Goal: Transaction & Acquisition: Purchase product/service

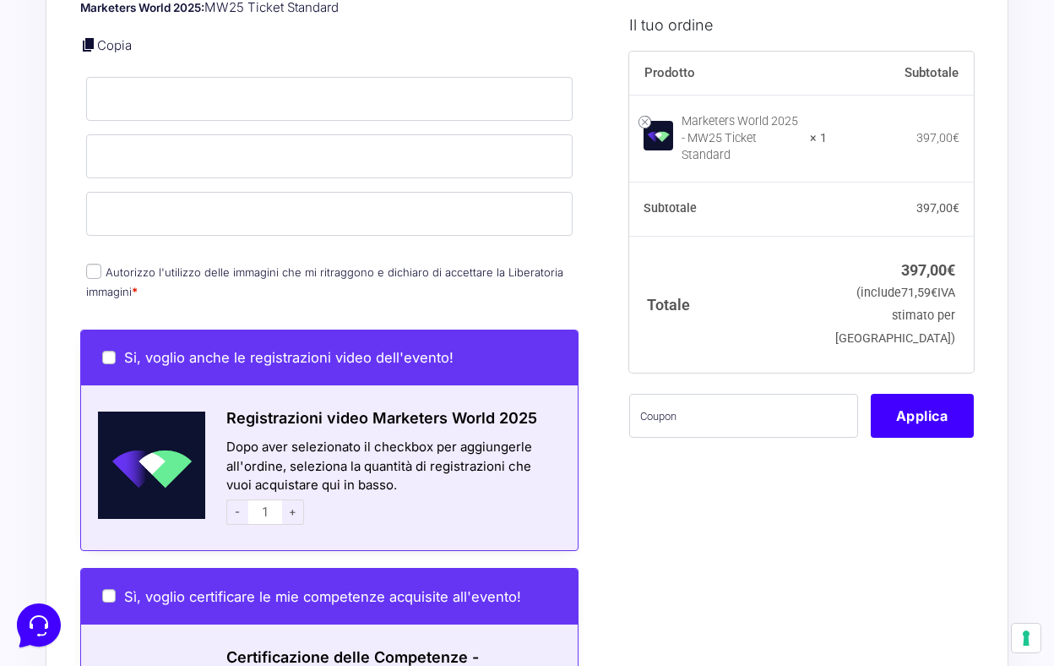
scroll to position [683, 0]
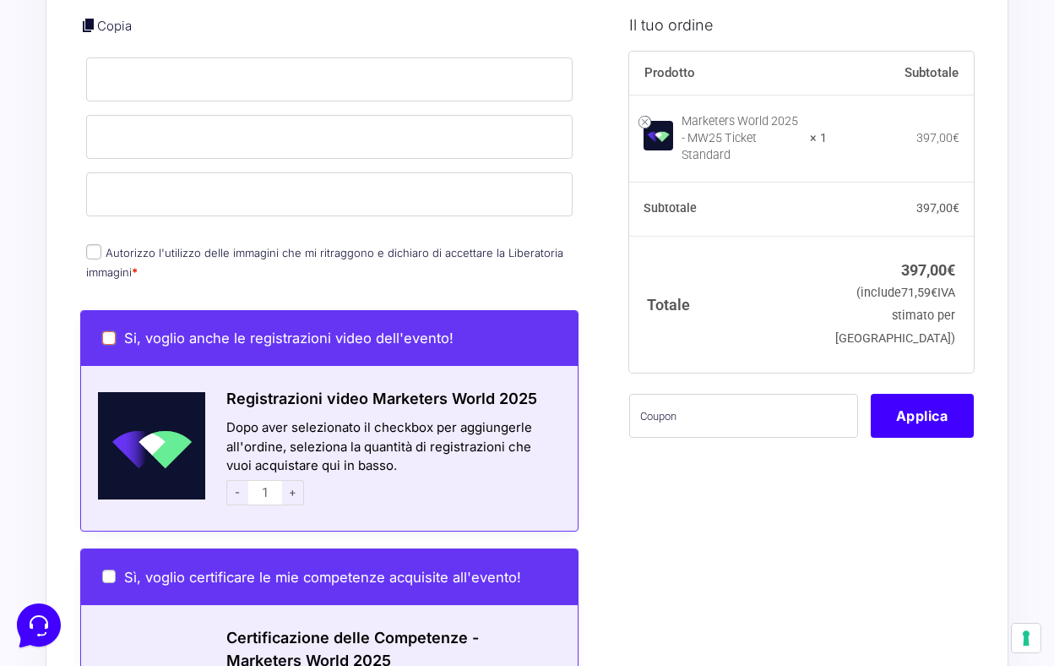
click at [109, 331] on input "Si, voglio anche le registrazioni video dell'evento!" at bounding box center [109, 338] width 14 height 14
checkbox input "true"
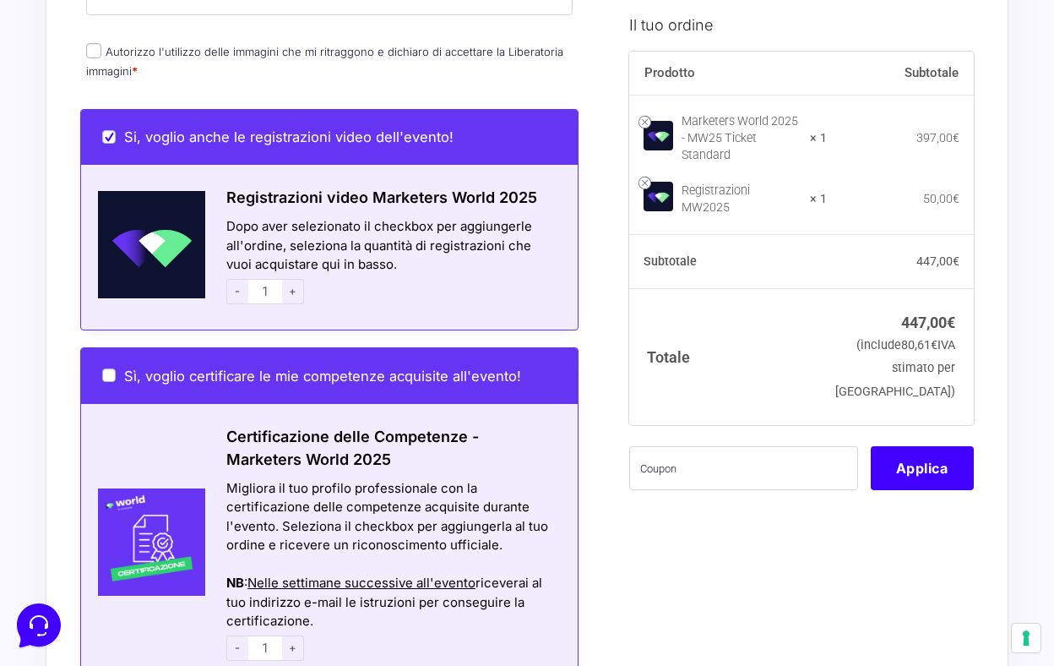
scroll to position [890, 0]
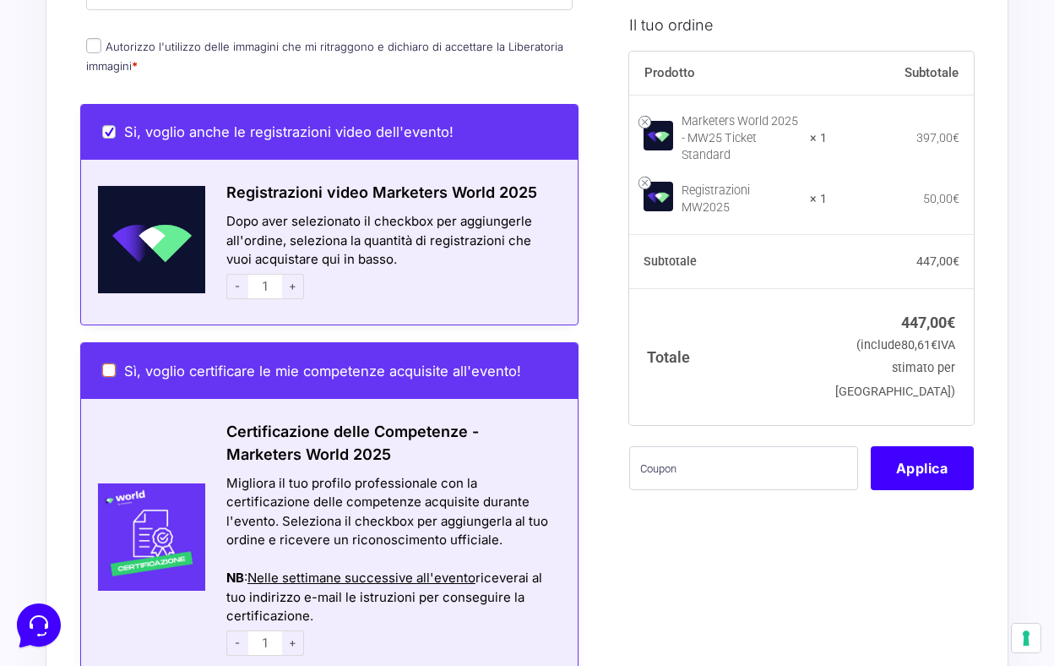
click at [105, 363] on input "Sì, voglio certificare le mie competenze acquisite all'evento!" at bounding box center [109, 370] width 14 height 14
checkbox input "true"
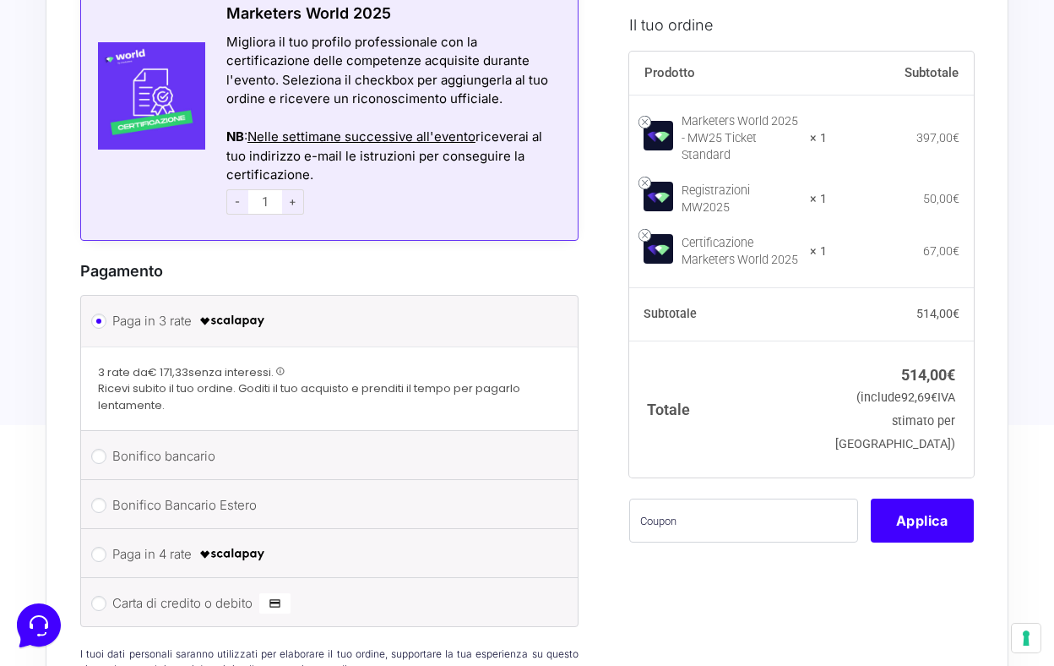
scroll to position [1342, 0]
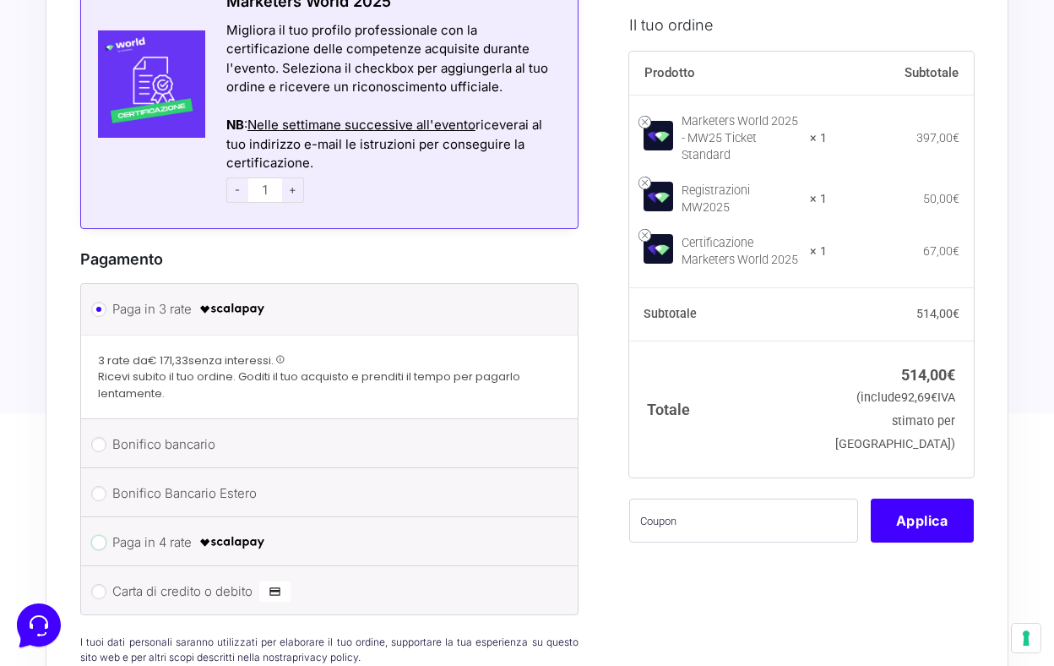
click at [101, 535] on input "Paga in 4 rate" at bounding box center [98, 542] width 15 height 15
radio input "true"
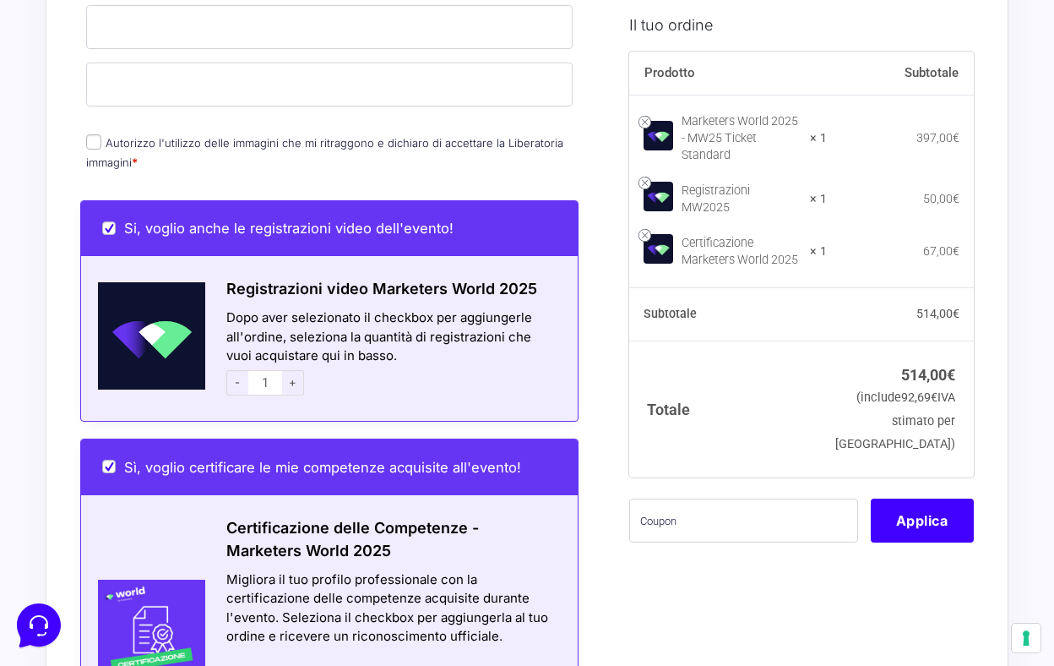
scroll to position [841, 0]
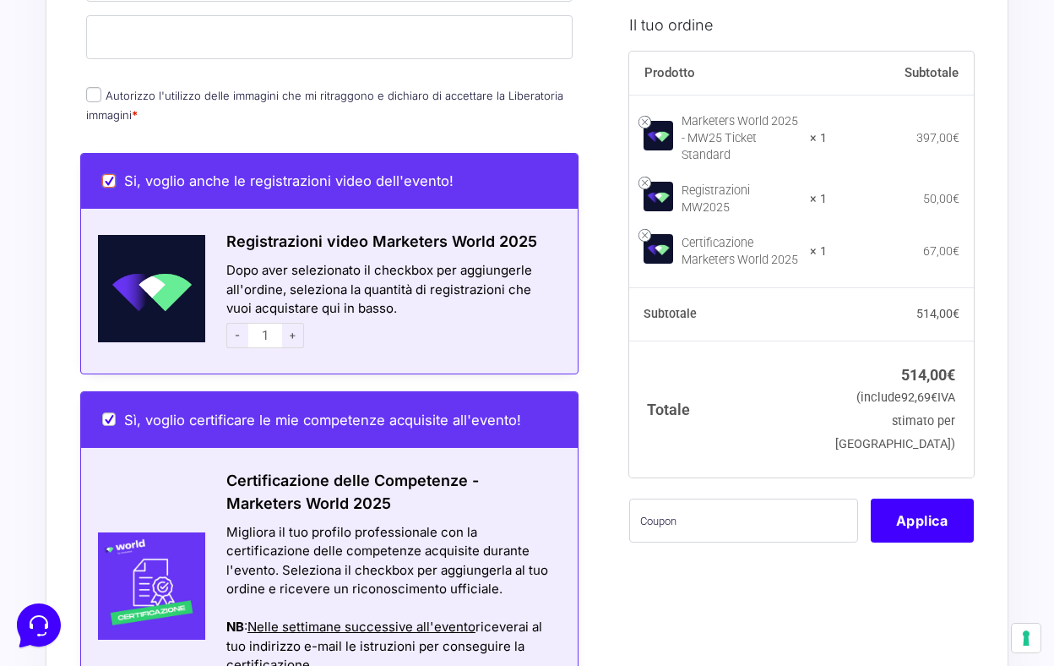
click at [108, 174] on input "Si, voglio anche le registrazioni video dell'evento!" at bounding box center [109, 181] width 14 height 14
checkbox input "false"
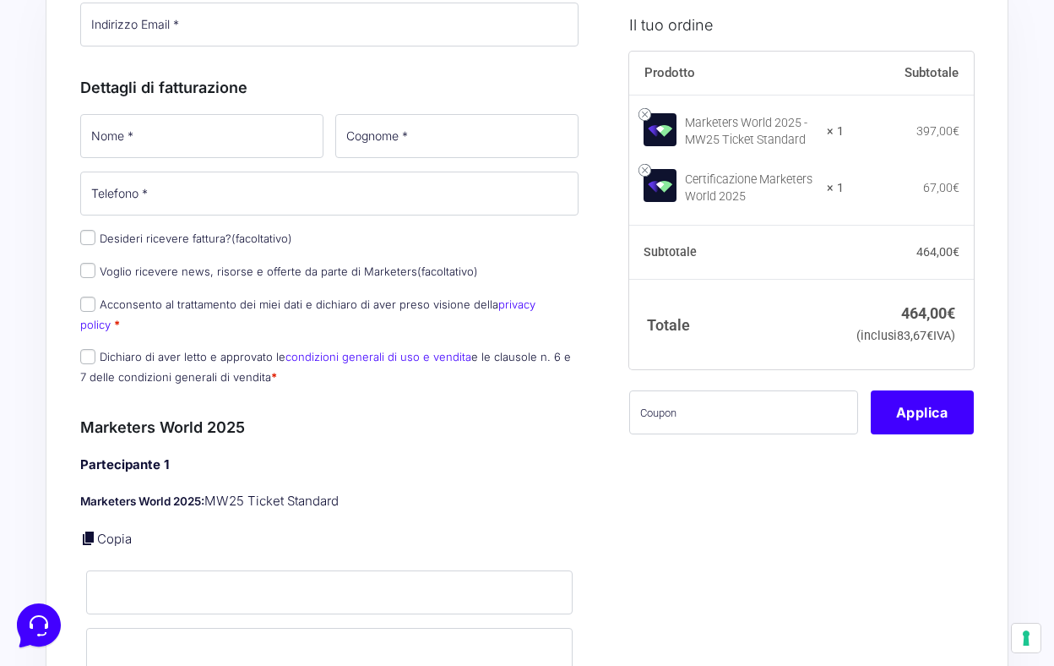
scroll to position [0, 0]
